Goal: Find specific page/section: Find specific page/section

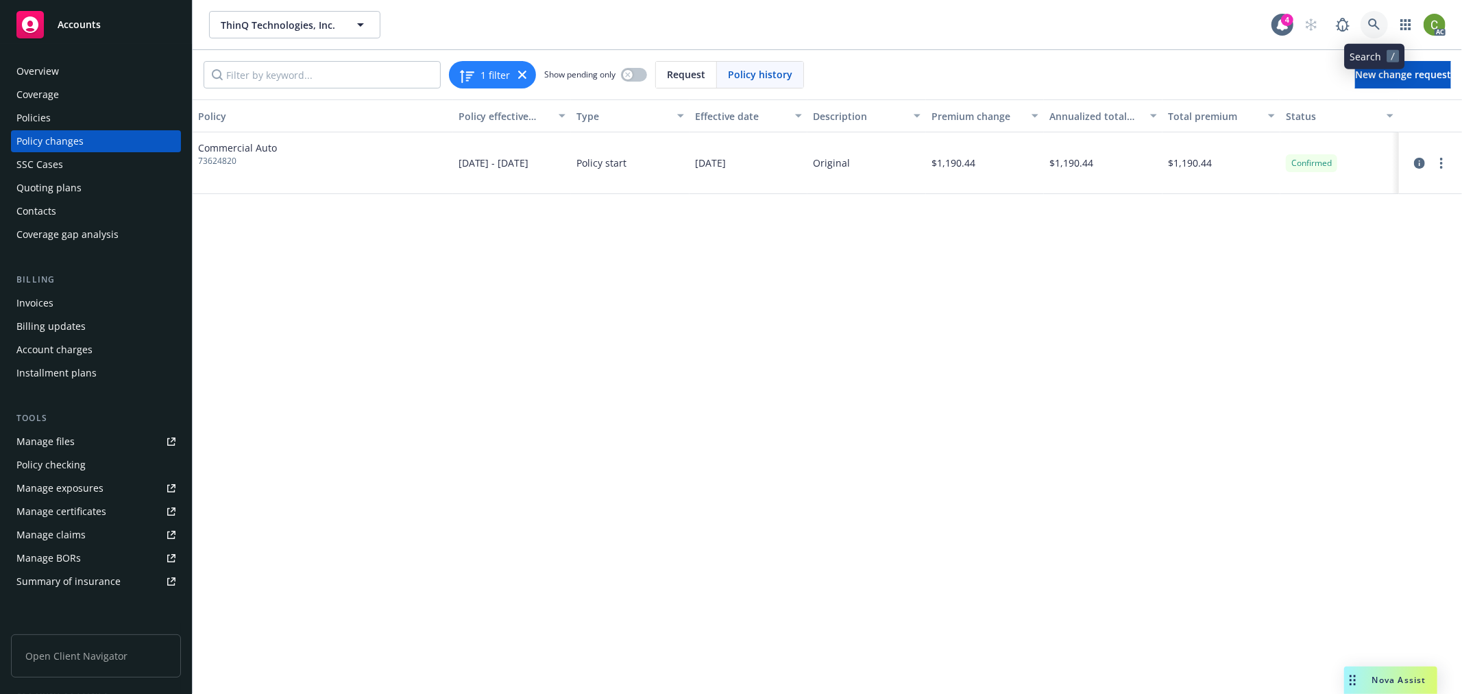
click at [1385, 26] on link at bounding box center [1374, 24] width 27 height 27
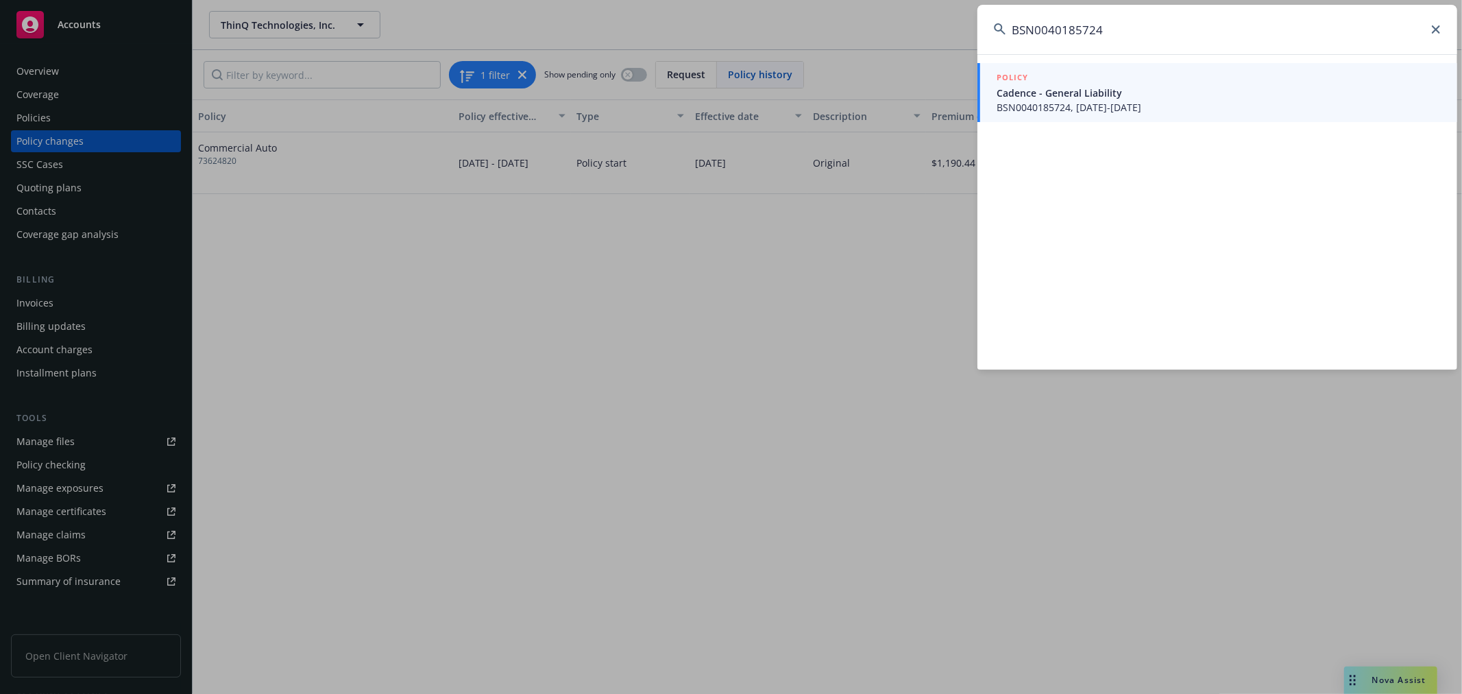
type input "BSN0040185724"
click at [1145, 100] on span "BSN0040185724, [DATE]-[DATE]" at bounding box center [1219, 107] width 444 height 14
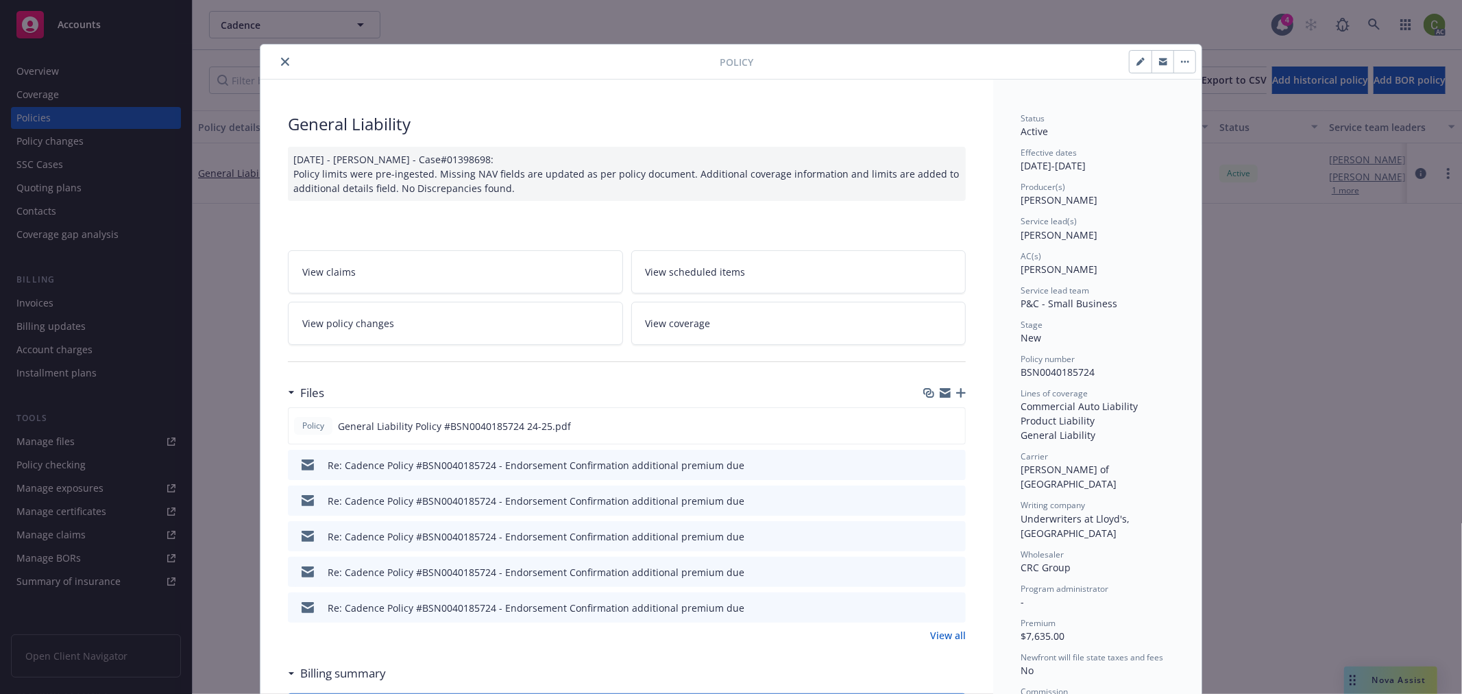
click at [282, 60] on icon "close" at bounding box center [285, 62] width 8 height 8
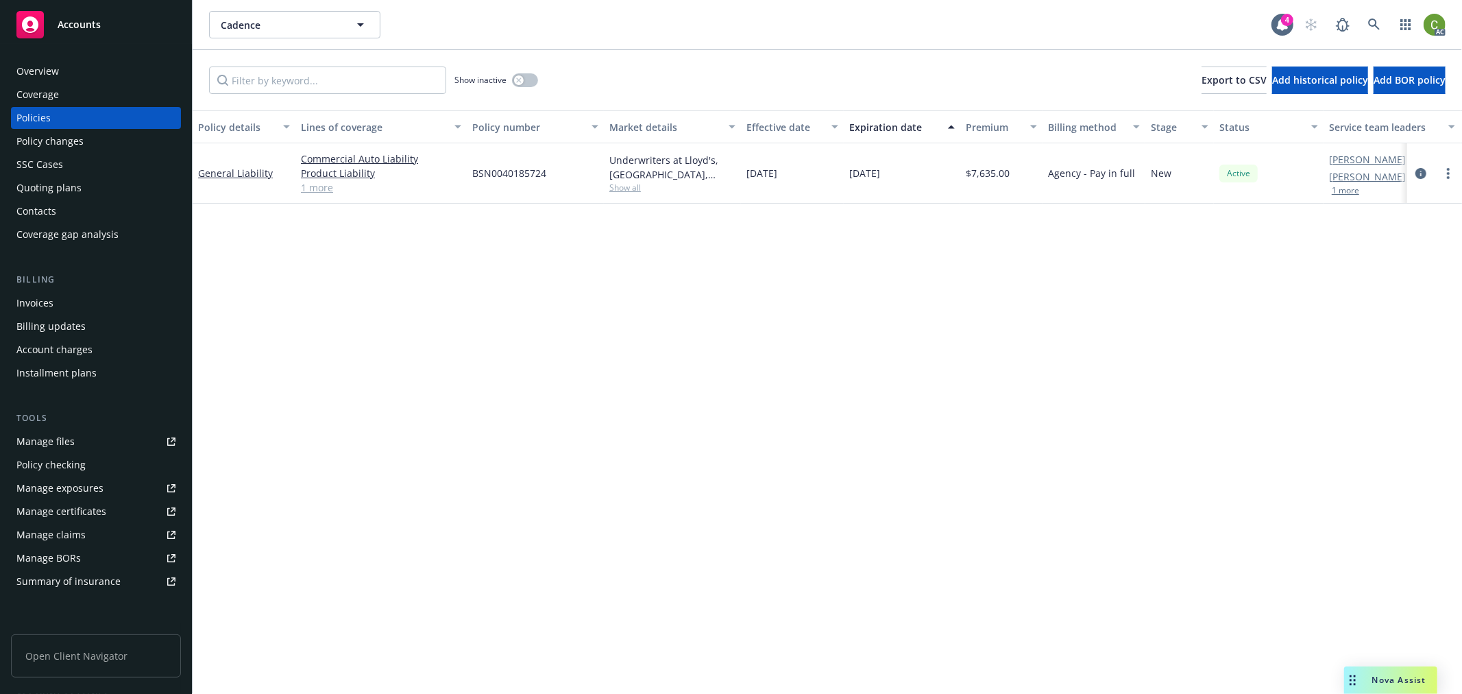
click at [62, 296] on div "Invoices" at bounding box center [95, 303] width 159 height 22
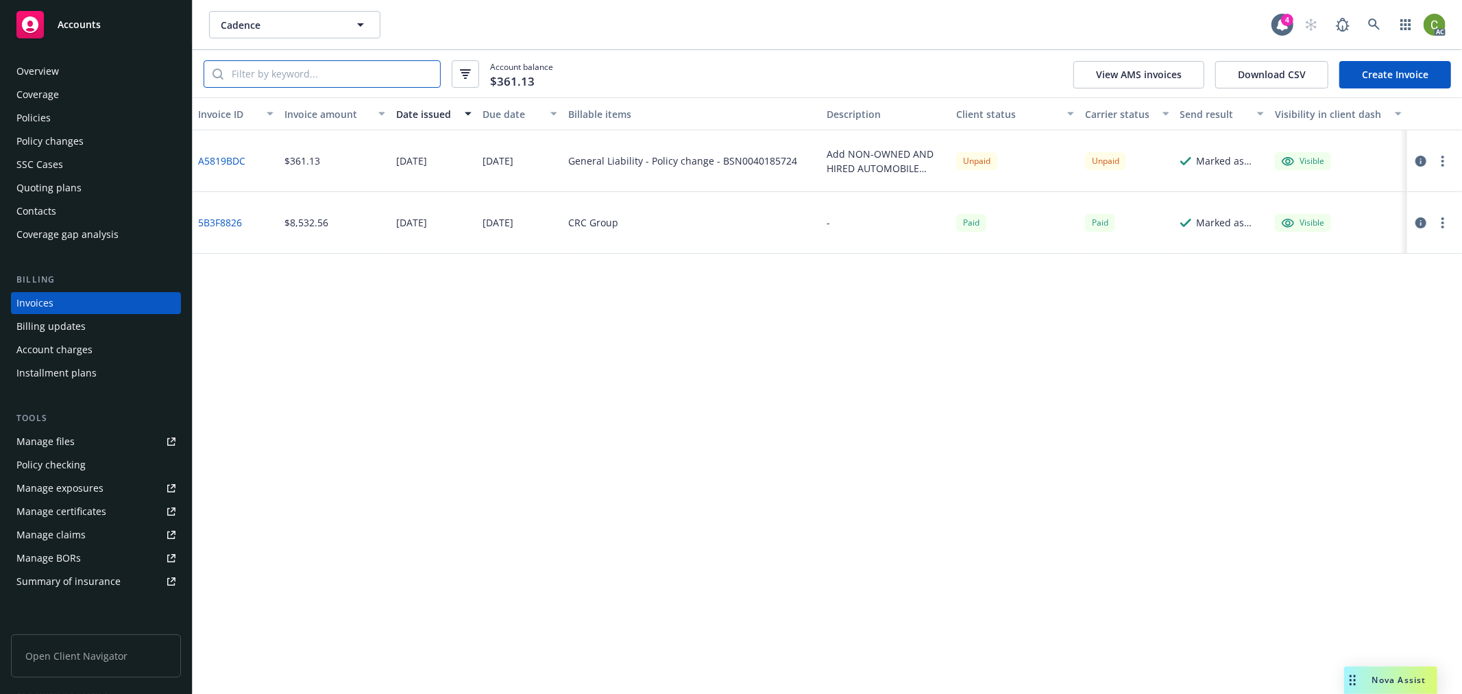
click at [314, 73] on input "search" at bounding box center [331, 74] width 217 height 26
paste input "BSN0040185724"
type input "BSN0040185724"
click at [1439, 29] on img at bounding box center [1435, 25] width 22 height 22
click at [1373, 64] on link "Log out" at bounding box center [1376, 61] width 137 height 27
